Goal: Browse casually

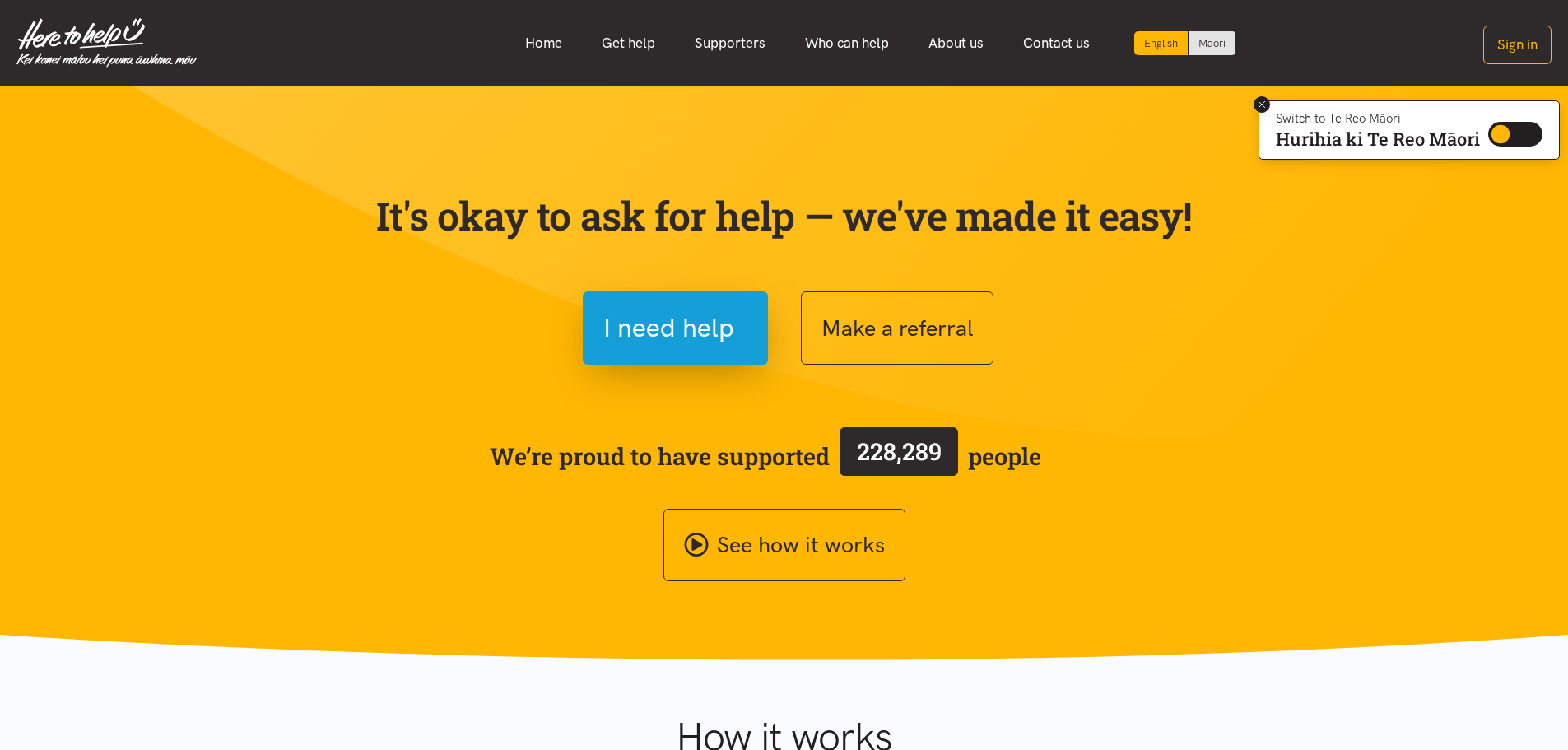
click at [1261, 102] on icon at bounding box center [1261, 105] width 12 height 12
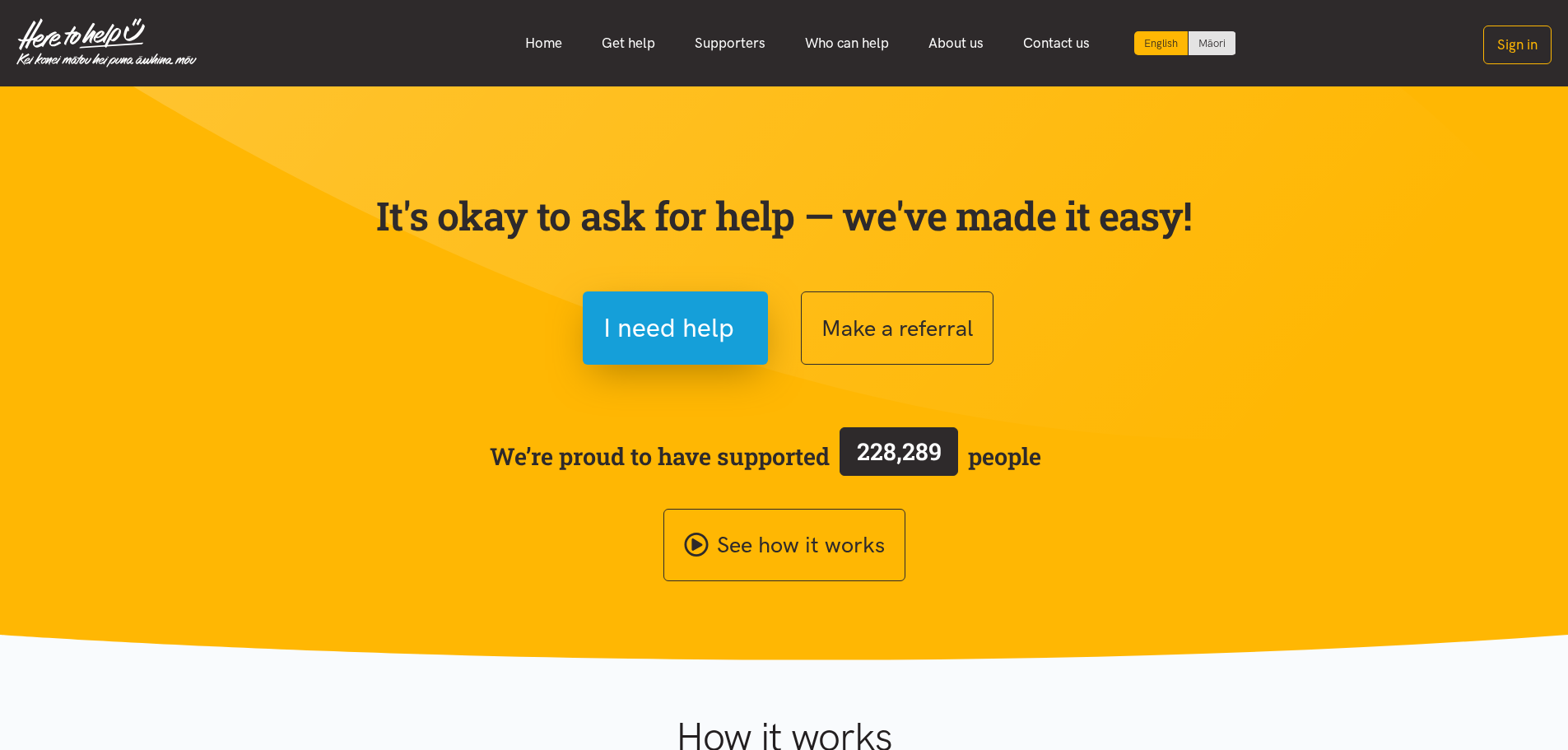
click at [1347, 353] on section "It's okay to ask for help — we've made it easy! I need help Make a referral We’…" at bounding box center [784, 373] width 1568 height 573
click at [557, 48] on link "Home" at bounding box center [543, 43] width 77 height 35
click at [1265, 313] on section "It's okay to ask for help — we've made it easy! Get started Make a referral We’…" at bounding box center [784, 373] width 1568 height 573
